Goal: Information Seeking & Learning: Learn about a topic

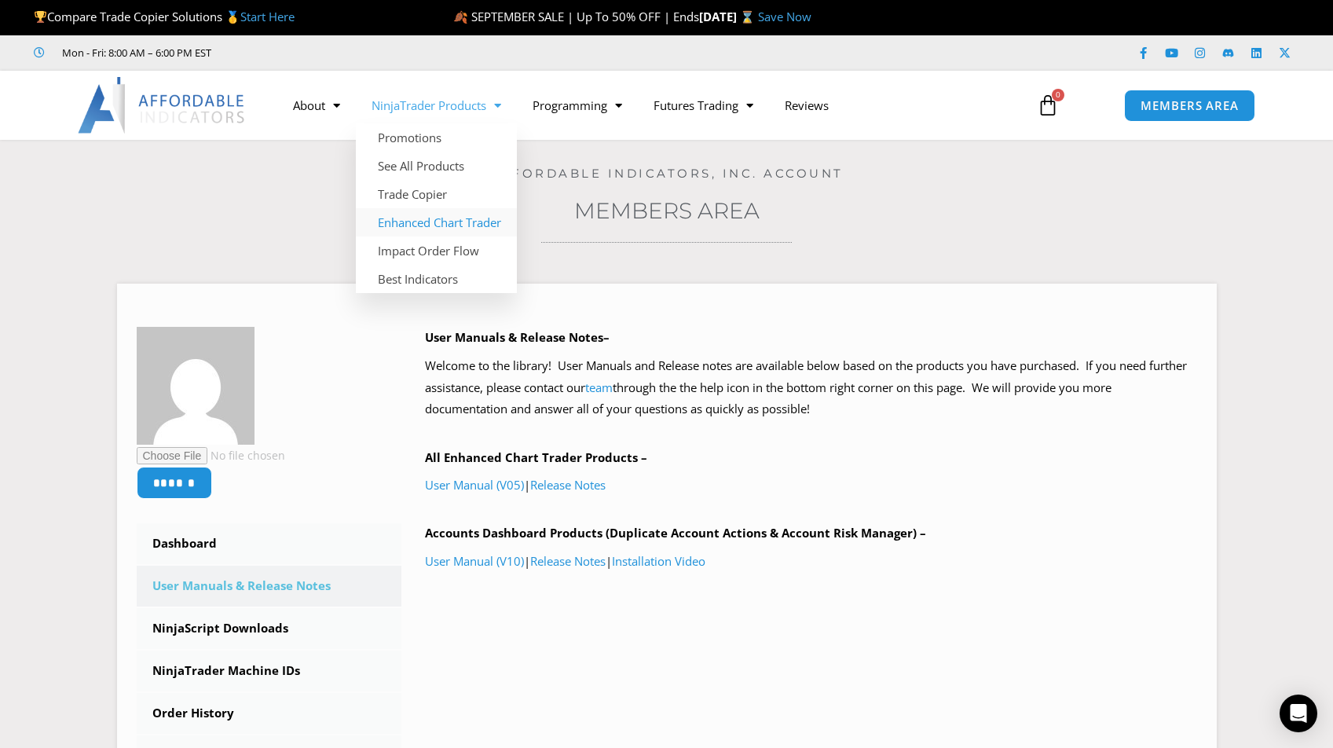
click at [445, 220] on link "Enhanced Chart Trader" at bounding box center [436, 222] width 161 height 28
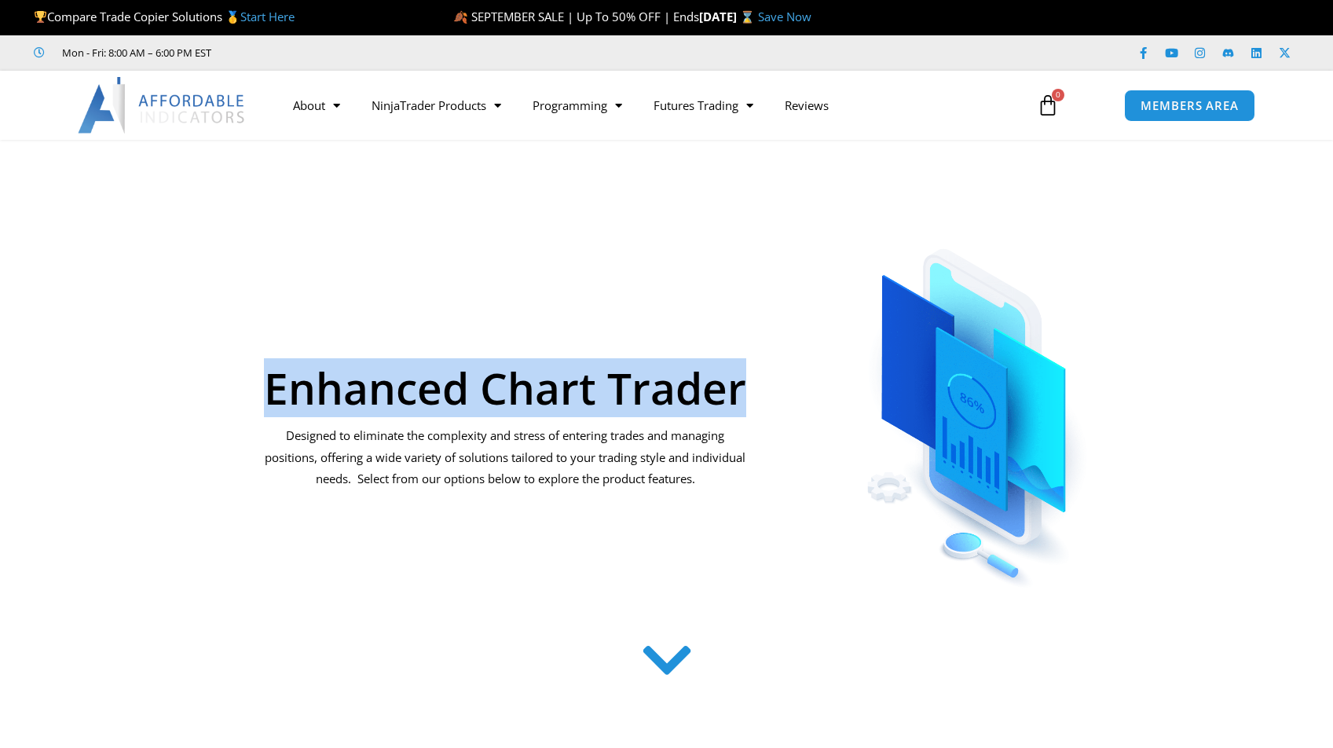
drag, startPoint x: 752, startPoint y: 390, endPoint x: 274, endPoint y: 385, distance: 477.6
click at [274, 385] on div "Enhanced Chart Trader Designed to eliminate the complexity and stress of enteri…" at bounding box center [505, 394] width 508 height 414
copy h1 "Enhanced Chart Trader"
drag, startPoint x: 548, startPoint y: 745, endPoint x: 624, endPoint y: 359, distance: 393.7
click at [683, 339] on div "Enhanced Chart Trader" at bounding box center [505, 350] width 485 height 118
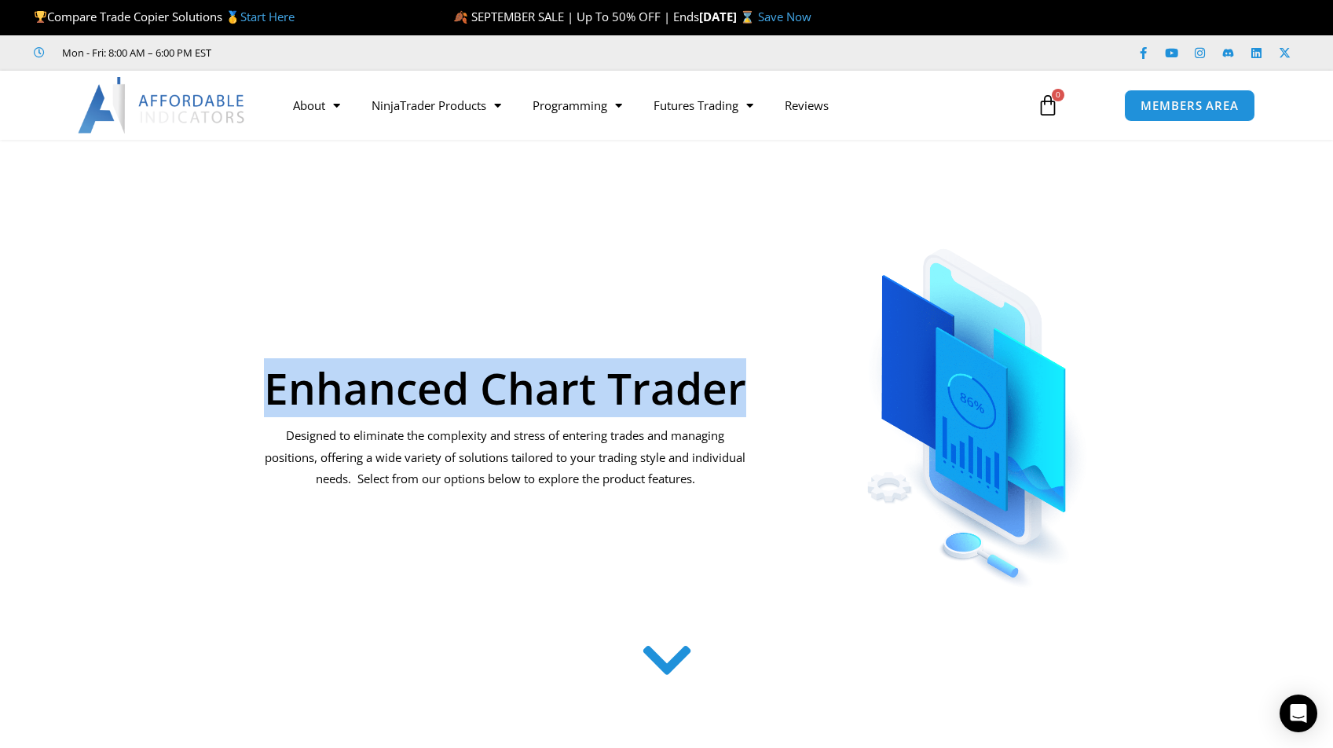
click at [536, 386] on h1 "Enhanced Chart Trader" at bounding box center [505, 387] width 485 height 43
drag, startPoint x: 310, startPoint y: 385, endPoint x: 752, endPoint y: 391, distance: 442.3
click at [752, 391] on div "Enhanced Chart Trader Designed to eliminate the complexity and stress of enteri…" at bounding box center [505, 394] width 500 height 398
copy h1 "Enhanced Chart Trader"
drag, startPoint x: 43, startPoint y: 697, endPoint x: 417, endPoint y: 383, distance: 488.9
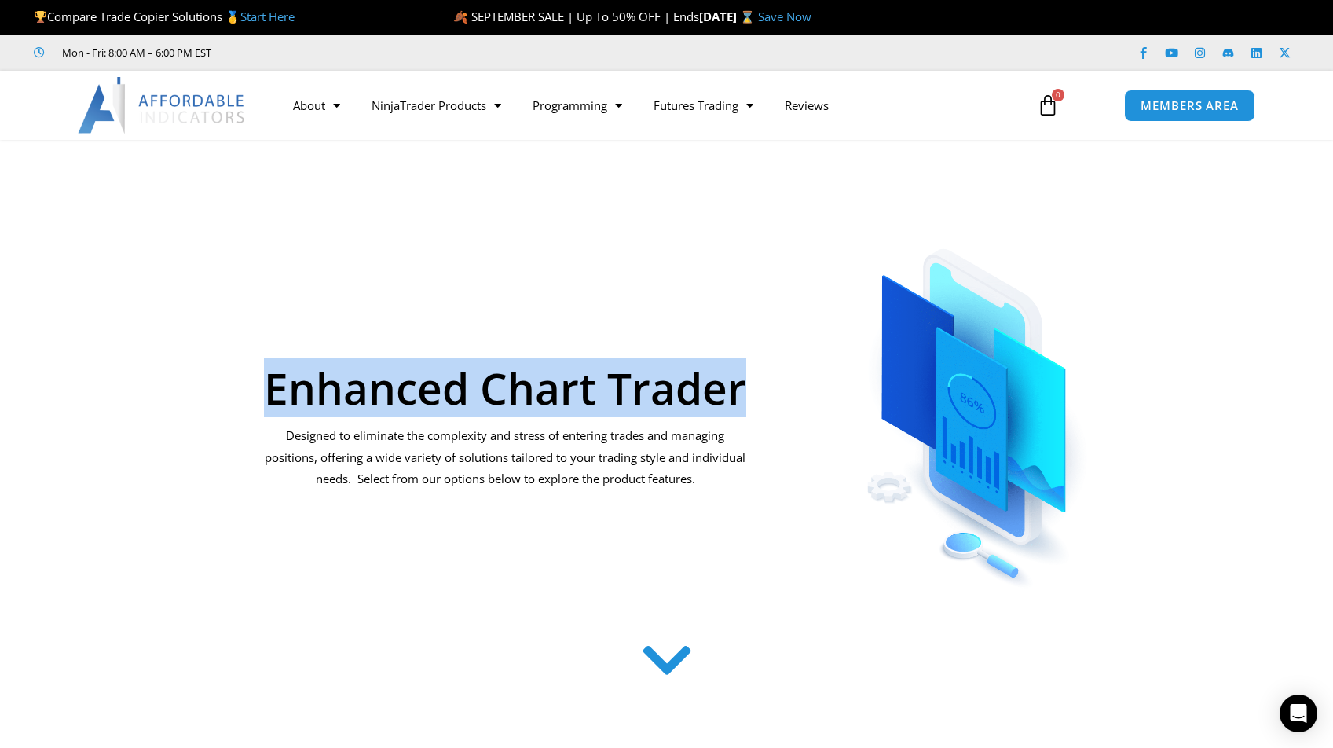
click at [416, 333] on div "Enhanced Chart Trader" at bounding box center [505, 350] width 485 height 118
click at [288, 396] on h1 "Enhanced Chart Trader" at bounding box center [505, 387] width 485 height 43
drag, startPoint x: 273, startPoint y: 390, endPoint x: 745, endPoint y: 399, distance: 471.4
click at [745, 399] on h1 "Enhanced Chart Trader" at bounding box center [505, 387] width 485 height 43
copy h1 "Enhanced Chart Trader"
